Goal: Find specific page/section: Find specific page/section

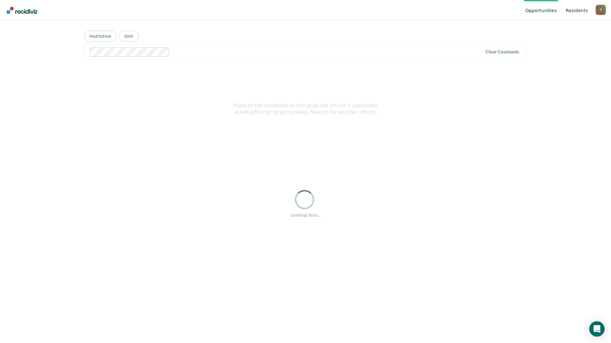
click at [575, 10] on link "Resident s" at bounding box center [576, 10] width 25 height 20
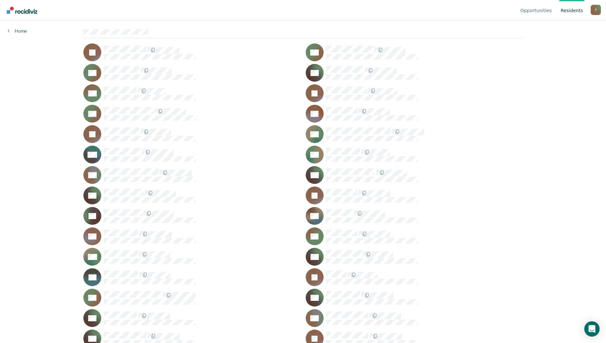
scroll to position [3481, 0]
